Goal: Transaction & Acquisition: Purchase product/service

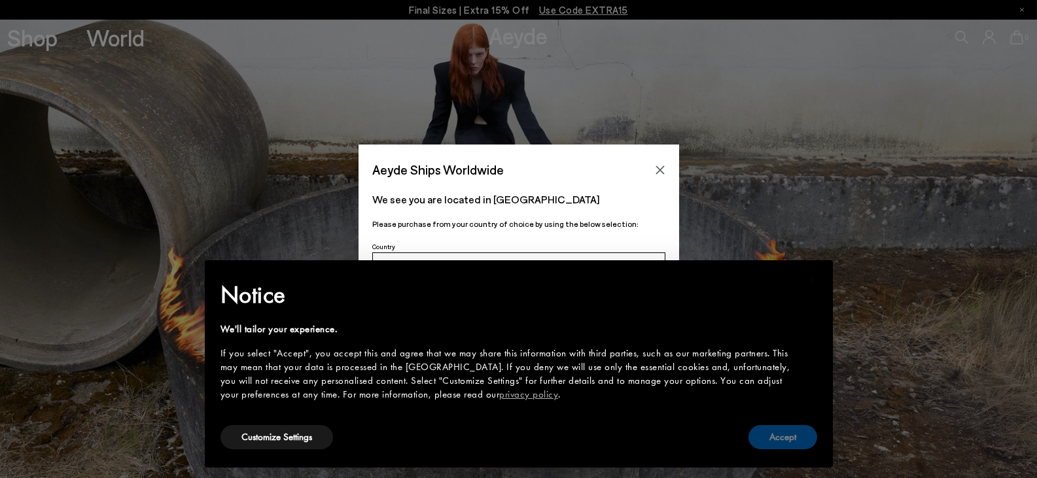
click at [806, 440] on button "Accept" at bounding box center [783, 437] width 69 height 24
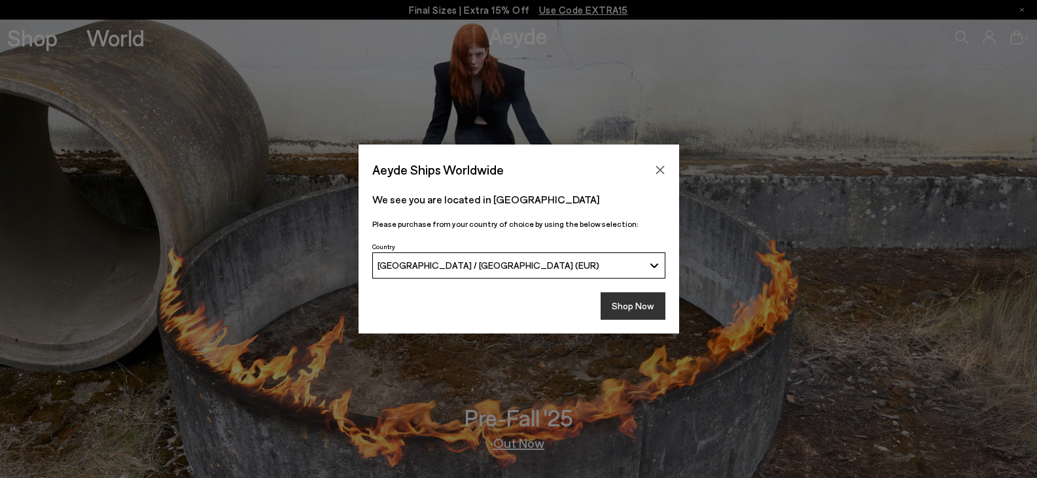
click at [652, 303] on button "Shop Now" at bounding box center [633, 305] width 65 height 27
click at [641, 301] on button "Shop Now" at bounding box center [633, 305] width 65 height 27
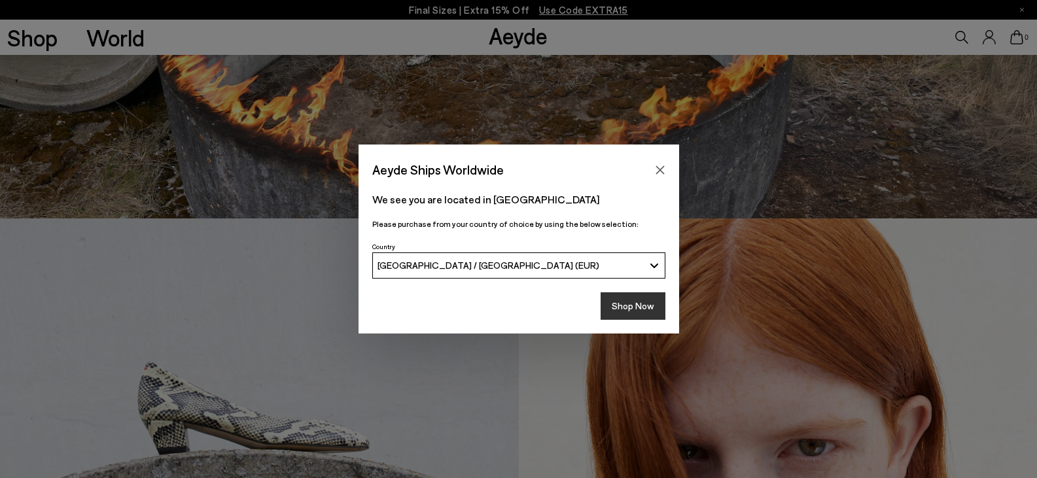
scroll to position [347, 0]
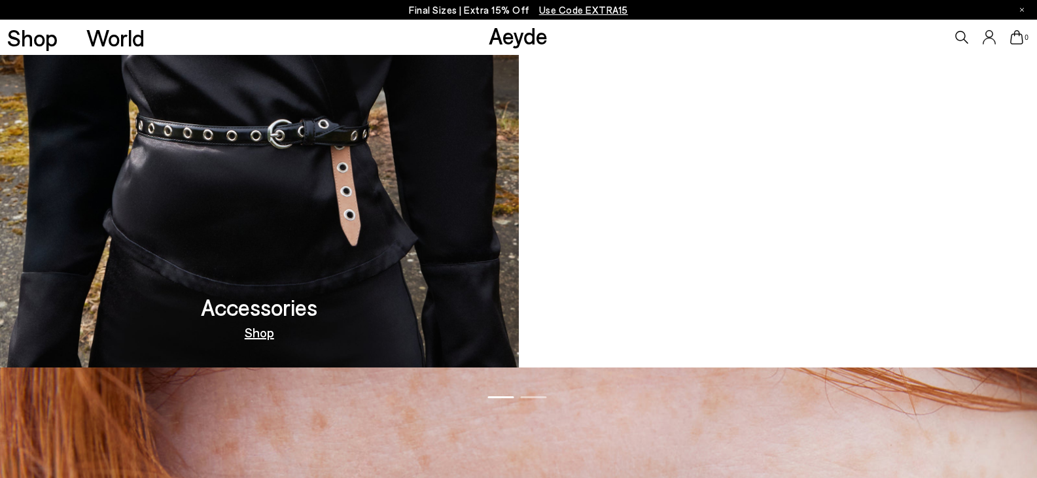
scroll to position [1439, 0]
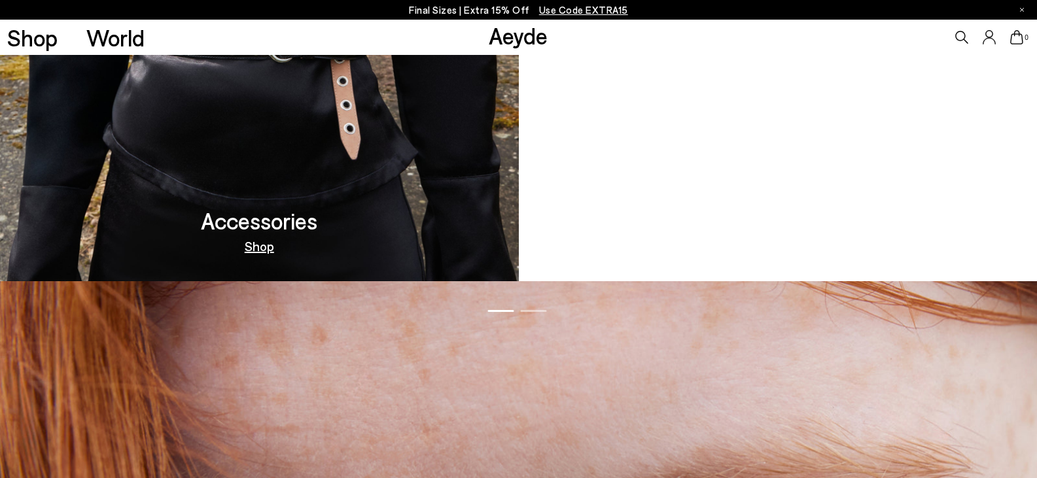
click at [783, 255] on video at bounding box center [778, 52] width 519 height 459
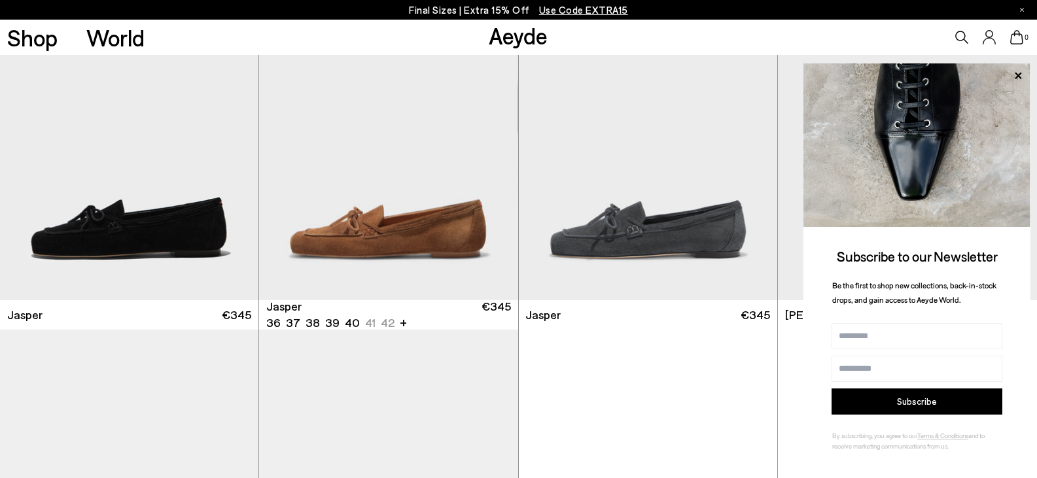
scroll to position [851, 0]
